Goal: Task Accomplishment & Management: Manage account settings

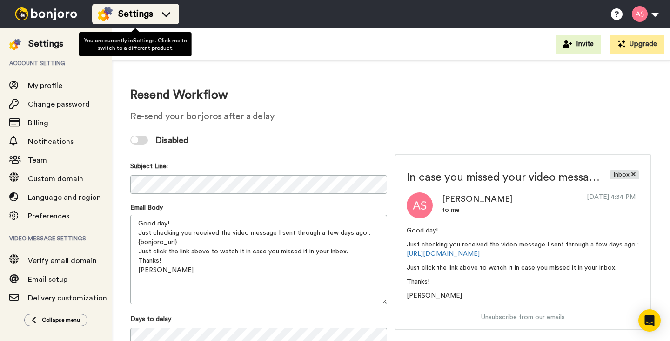
click at [167, 12] on icon at bounding box center [166, 13] width 15 height 9
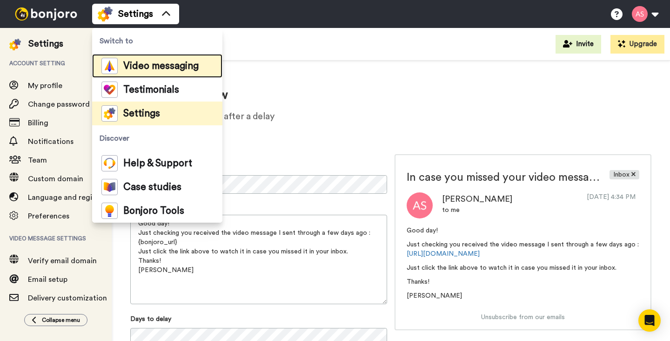
click at [152, 63] on span "Video messaging" at bounding box center [160, 65] width 75 height 9
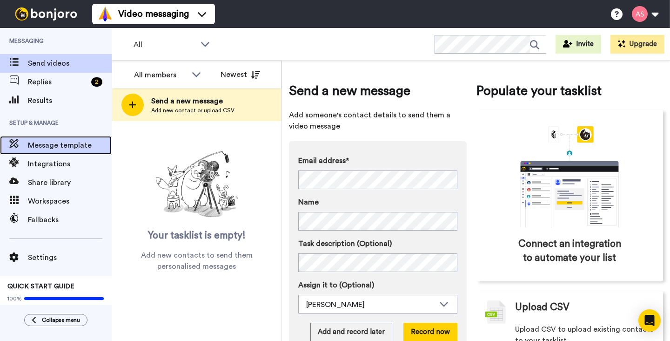
click at [57, 147] on span "Message template" at bounding box center [70, 145] width 84 height 11
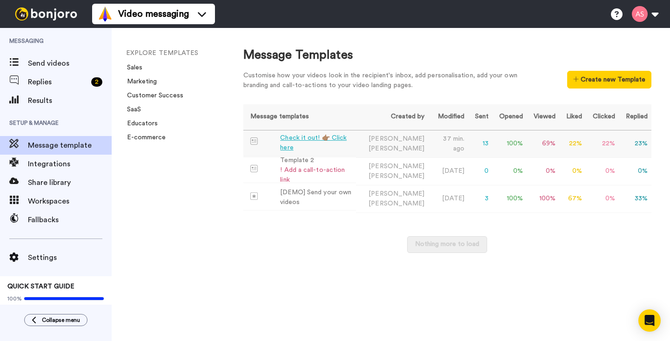
click at [294, 142] on div "Check it out! 👉🏽 Click here" at bounding box center [316, 143] width 72 height 20
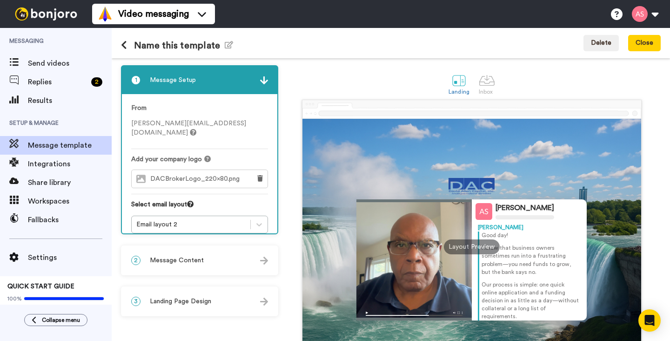
click at [267, 262] on img at bounding box center [264, 260] width 8 height 8
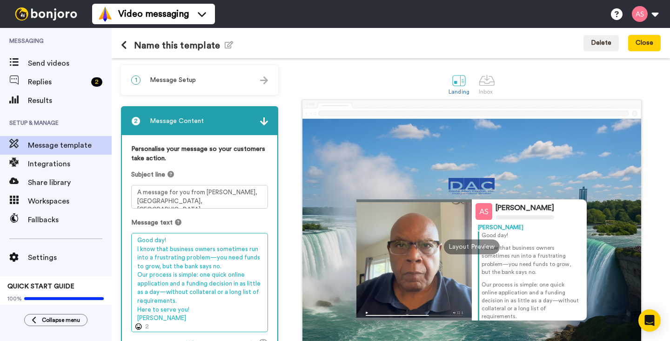
click at [163, 241] on textarea "Good day! I know that business owners sometimes run into a frustrating problem—…" at bounding box center [199, 282] width 137 height 99
drag, startPoint x: 188, startPoint y: 310, endPoint x: 135, endPoint y: 312, distance: 52.6
click at [135, 312] on textarea "Hello! I know that business owners sometimes run into a frustrating problem—you…" at bounding box center [199, 282] width 137 height 99
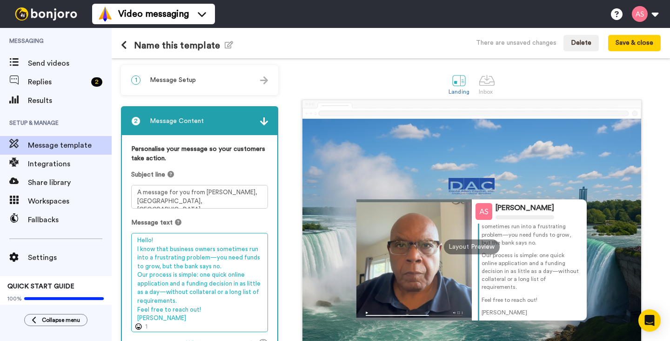
scroll to position [41, 0]
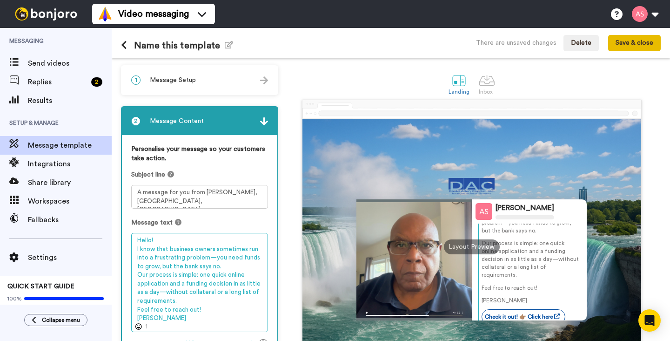
type textarea "Hello! I know that business owners sometimes run into a frustrating problem—you…"
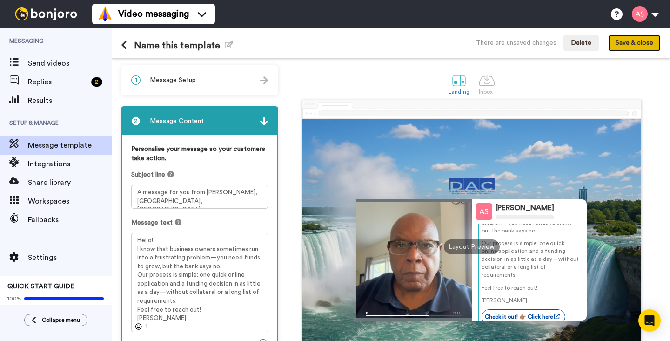
click at [637, 44] on button "Save & close" at bounding box center [634, 43] width 53 height 17
